Goal: Navigation & Orientation: Find specific page/section

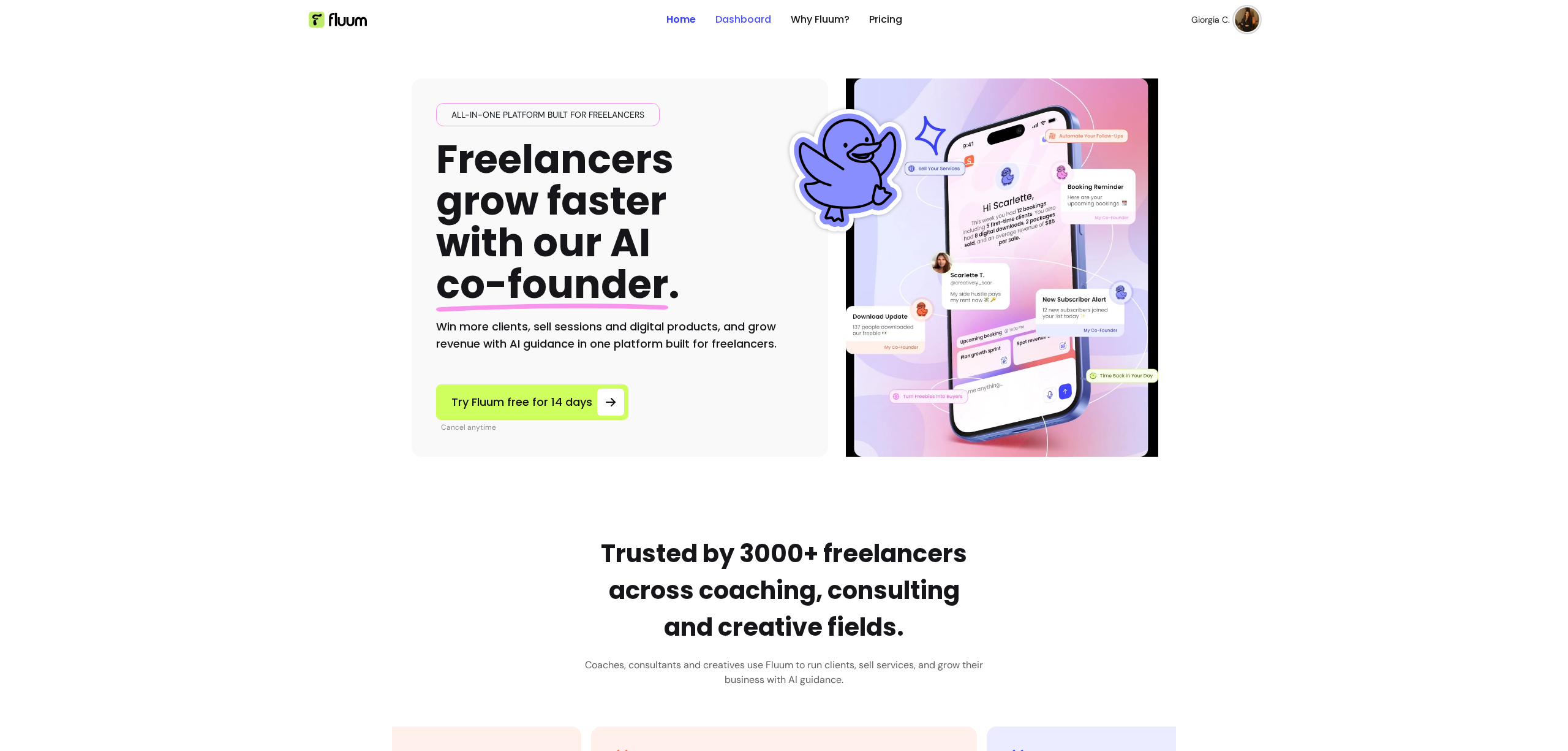
click at [721, 19] on link "Dashboard" at bounding box center [743, 19] width 55 height 15
